Goal: Information Seeking & Learning: Learn about a topic

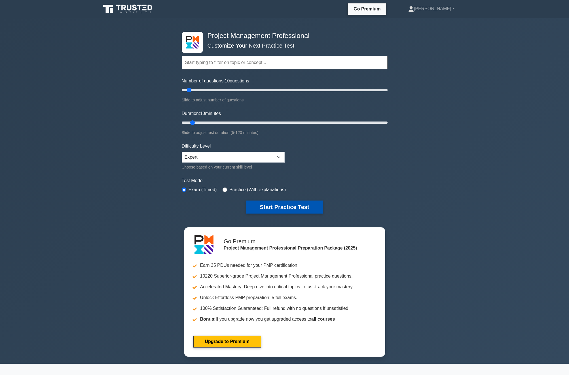
click at [262, 206] on button "Start Practice Test" at bounding box center [284, 207] width 76 height 13
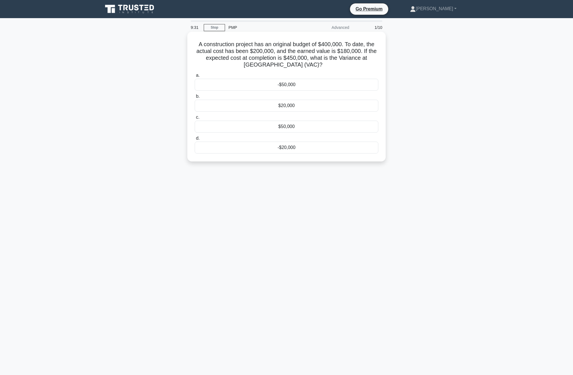
click at [296, 85] on div "-$50,000" at bounding box center [287, 85] width 184 height 12
click at [195, 77] on input "a. -$50,000" at bounding box center [195, 76] width 0 height 4
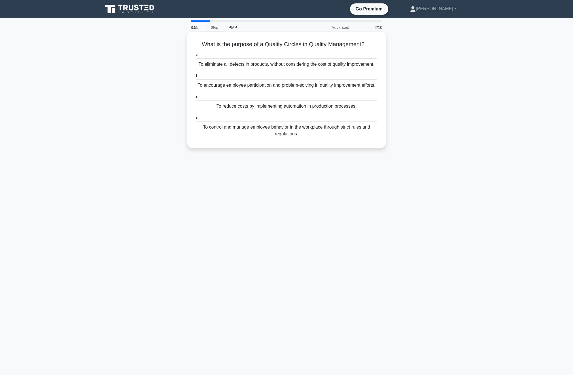
click at [262, 87] on div "To encourage employee participation and problem-solving in quality improvement …" at bounding box center [287, 85] width 184 height 12
click at [195, 78] on input "b. To encourage employee participation and problem-solving in quality improveme…" at bounding box center [195, 76] width 0 height 4
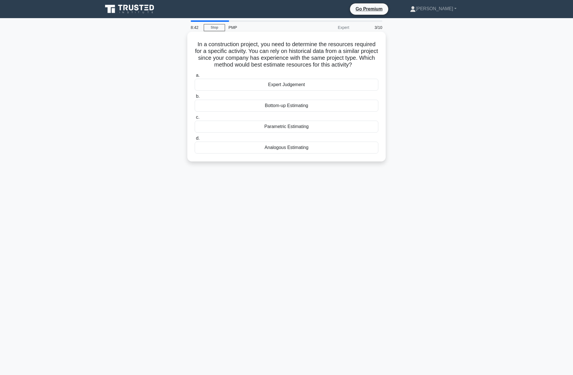
click at [273, 147] on div "Analogous Estimating" at bounding box center [287, 148] width 184 height 12
click at [195, 140] on input "d. Analogous Estimating" at bounding box center [195, 139] width 0 height 4
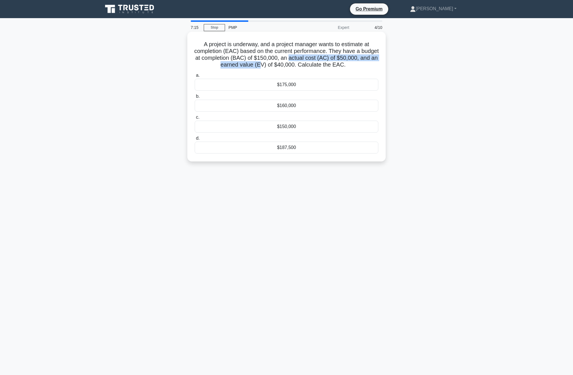
drag, startPoint x: 289, startPoint y: 61, endPoint x: 261, endPoint y: 64, distance: 27.6
click at [261, 64] on h5 "A project is underway, and a project manager wants to estimate at completion (E…" at bounding box center [286, 55] width 185 height 28
drag, startPoint x: 261, startPoint y: 64, endPoint x: 267, endPoint y: 63, distance: 6.0
click at [266, 64] on h5 "A project is underway, and a project manager wants to estimate at completion (E…" at bounding box center [286, 55] width 185 height 28
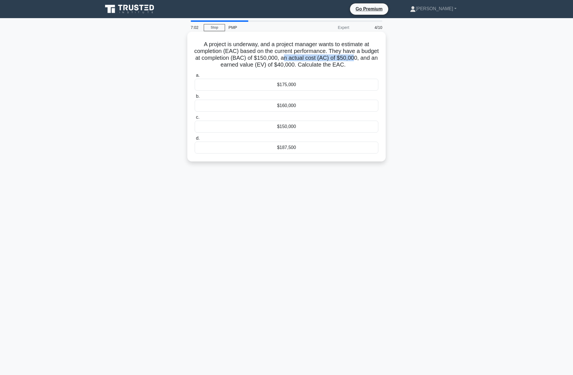
drag, startPoint x: 285, startPoint y: 58, endPoint x: 354, endPoint y: 58, distance: 69.1
click at [354, 58] on h5 "A project is underway, and a project manager wants to estimate at completion (E…" at bounding box center [286, 55] width 185 height 28
drag, startPoint x: 240, startPoint y: 59, endPoint x: 285, endPoint y: 51, distance: 45.6
click at [278, 56] on h5 "A project is underway, and a project manager wants to estimate at completion (E…" at bounding box center [286, 55] width 185 height 28
click at [280, 105] on div "$160,000" at bounding box center [287, 106] width 184 height 12
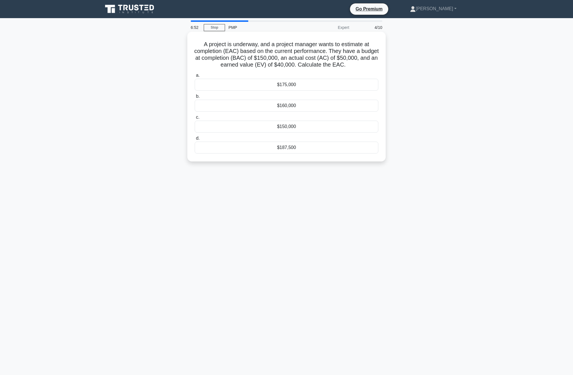
click at [195, 98] on input "b. $160,000" at bounding box center [195, 97] width 0 height 4
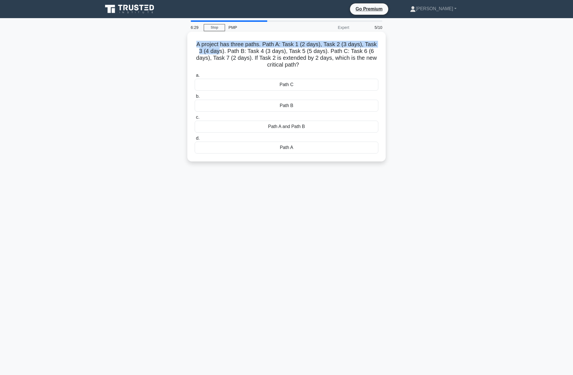
drag, startPoint x: 220, startPoint y: 51, endPoint x: 211, endPoint y: 41, distance: 13.7
click at [211, 41] on div "A project has three paths. Path A: Task 1 (2 days), Task 2 (3 days), Task 3 (4 …" at bounding box center [287, 96] width 194 height 125
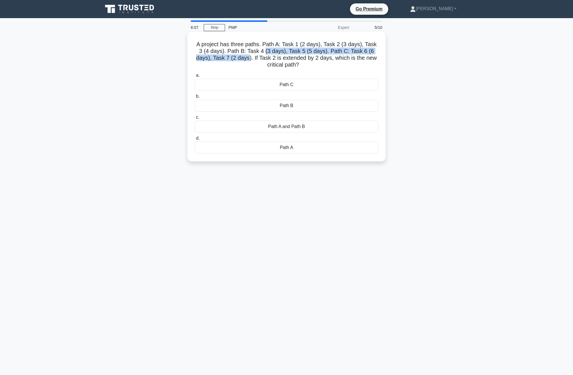
drag, startPoint x: 266, startPoint y: 50, endPoint x: 250, endPoint y: 59, distance: 18.6
click at [250, 59] on h5 "A project has three paths. Path A: Task 1 (2 days), Task 2 (3 days), Task 3 (4 …" at bounding box center [286, 55] width 185 height 28
click at [272, 106] on div "Path B" at bounding box center [287, 106] width 184 height 12
click at [195, 98] on input "b. Path B" at bounding box center [195, 97] width 0 height 4
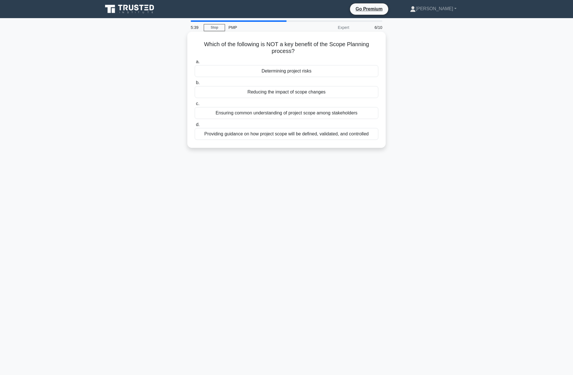
click at [272, 72] on div "Determining project risks" at bounding box center [287, 71] width 184 height 12
click at [195, 64] on input "a. Determining project risks" at bounding box center [195, 62] width 0 height 4
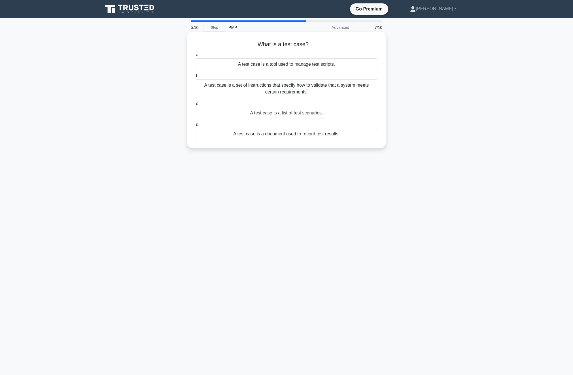
click at [253, 90] on div "A test case is a set of instructions that specify how to validate that a system…" at bounding box center [287, 88] width 184 height 19
click at [195, 78] on input "b. A test case is a set of instructions that specify how to validate that a sys…" at bounding box center [195, 76] width 0 height 4
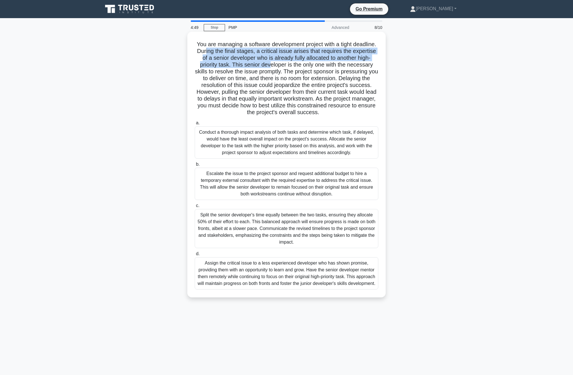
drag, startPoint x: 206, startPoint y: 54, endPoint x: 284, endPoint y: 66, distance: 78.2
click at [280, 65] on h5 "You are managing a software development project with a tight deadline. During t…" at bounding box center [286, 78] width 185 height 75
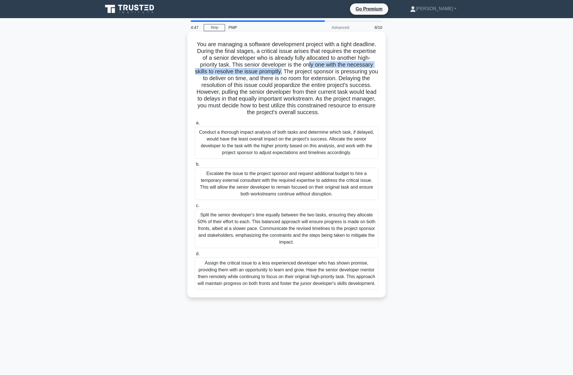
drag, startPoint x: 310, startPoint y: 65, endPoint x: 282, endPoint y: 70, distance: 28.3
click at [282, 70] on h5 "You are managing a software development project with a tight deadline. During t…" at bounding box center [286, 78] width 185 height 75
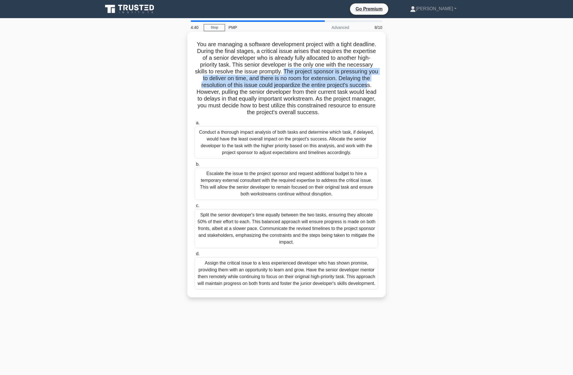
drag, startPoint x: 284, startPoint y: 71, endPoint x: 357, endPoint y: 88, distance: 75.1
click at [366, 86] on h5 "You are managing a software development project with a tight deadline. During t…" at bounding box center [286, 78] width 185 height 75
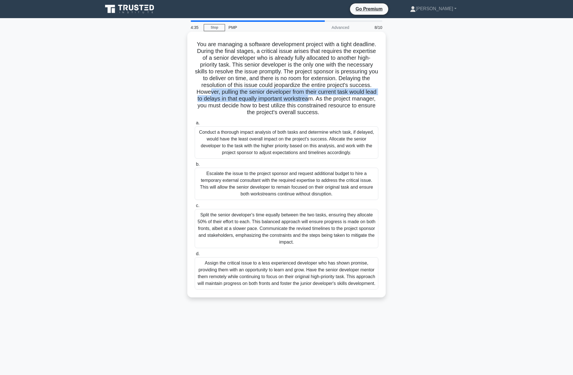
drag, startPoint x: 217, startPoint y: 92, endPoint x: 318, endPoint y: 96, distance: 101.2
click at [315, 97] on h5 "You are managing a software development project with a tight deadline. During t…" at bounding box center [286, 78] width 185 height 75
drag, startPoint x: 261, startPoint y: 104, endPoint x: 322, endPoint y: 111, distance: 61.3
click at [322, 111] on h5 "You are managing a software development project with a tight deadline. During t…" at bounding box center [286, 78] width 185 height 75
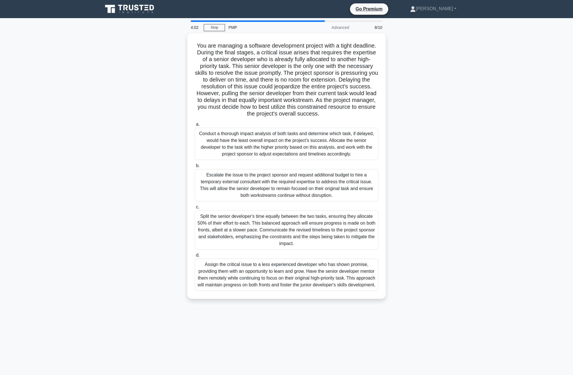
click at [164, 140] on div "You are managing a software development project with a tight deadline. During t…" at bounding box center [286, 169] width 374 height 273
click at [214, 137] on div "Conduct a thorough impact analysis of both tasks and determine which task, if d…" at bounding box center [287, 142] width 184 height 32
click at [195, 125] on input "a. Conduct a thorough impact analysis of both tasks and determine which task, i…" at bounding box center [195, 123] width 0 height 4
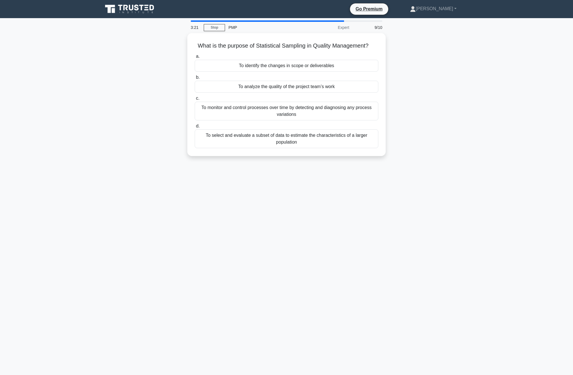
drag, startPoint x: 278, startPoint y: 46, endPoint x: 166, endPoint y: 83, distance: 117.6
click at [168, 83] on div "What is the purpose of Statistical Sampling in Quality Management? .spinner_0XT…" at bounding box center [286, 98] width 374 height 130
click at [159, 83] on div "What is the purpose of Statistical Sampling in Quality Management? .spinner_0XT…" at bounding box center [286, 98] width 374 height 130
click at [266, 137] on div "To select and evaluate a subset of data to estimate the characteristics of a la…" at bounding box center [287, 137] width 184 height 19
click at [195, 127] on input "d. To select and evaluate a subset of data to estimate the characteristics of a…" at bounding box center [195, 125] width 0 height 4
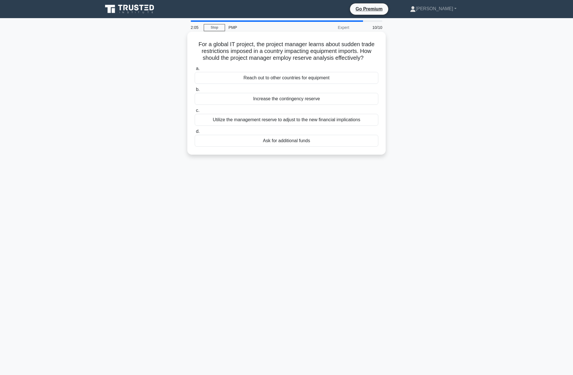
click at [249, 120] on div "Utilize the management reserve to adjust to the new financial implications" at bounding box center [287, 120] width 184 height 12
click at [195, 112] on input "c. Utilize the management reserve to adjust to the new financial implications" at bounding box center [195, 111] width 0 height 4
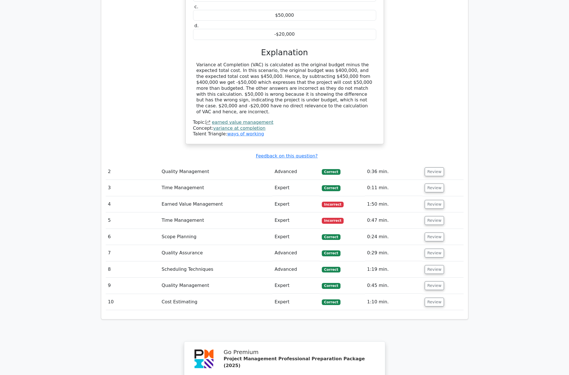
scroll to position [548, 0]
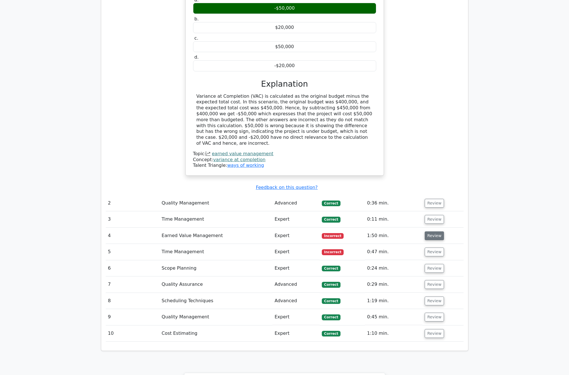
click at [433, 231] on button "Review" at bounding box center [433, 235] width 19 height 9
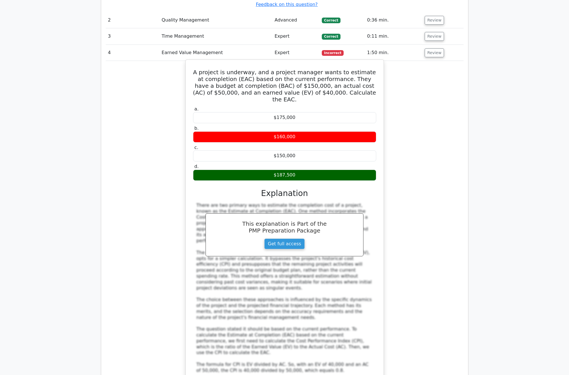
scroll to position [912, 0]
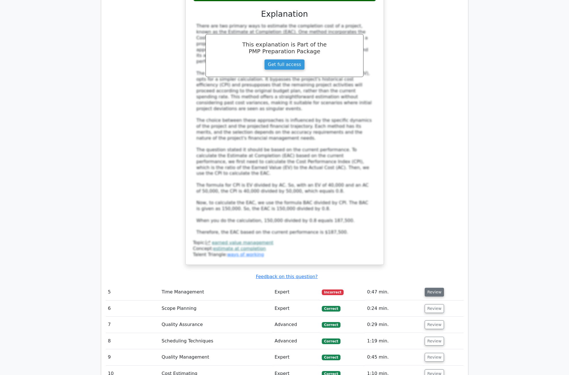
click at [438, 288] on button "Review" at bounding box center [433, 292] width 19 height 9
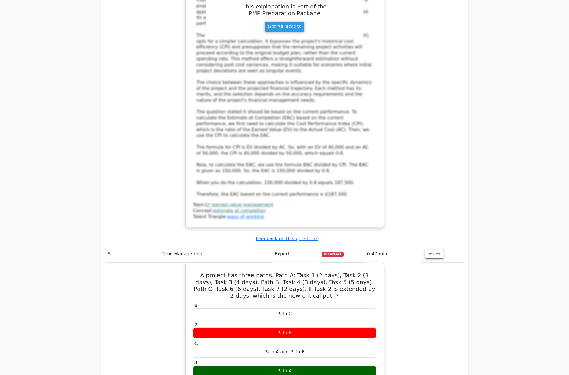
scroll to position [991, 0]
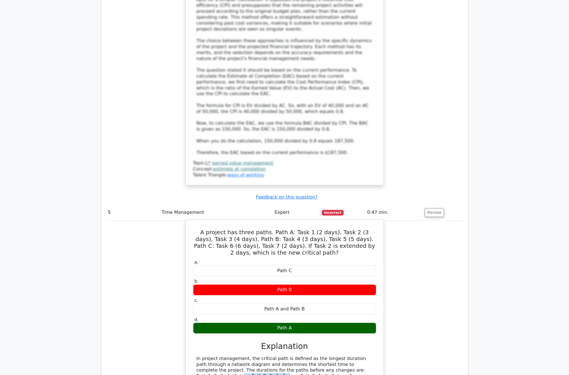
drag, startPoint x: 305, startPoint y: 301, endPoint x: 350, endPoint y: 302, distance: 44.2
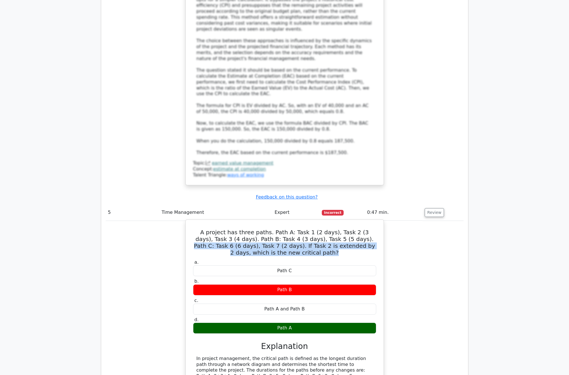
drag, startPoint x: 326, startPoint y: 171, endPoint x: 255, endPoint y: 192, distance: 74.3
click at [255, 222] on div "A project has three paths. Path A: Task 1 (2 days), Task 2 (3 days), Task 3 (4 …" at bounding box center [284, 331] width 193 height 219
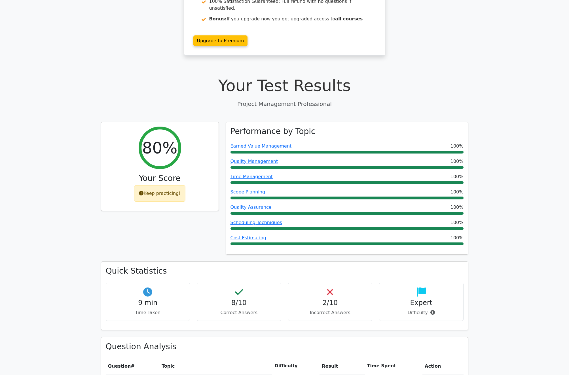
scroll to position [0, 0]
